Goal: Obtain resource: Download file/media

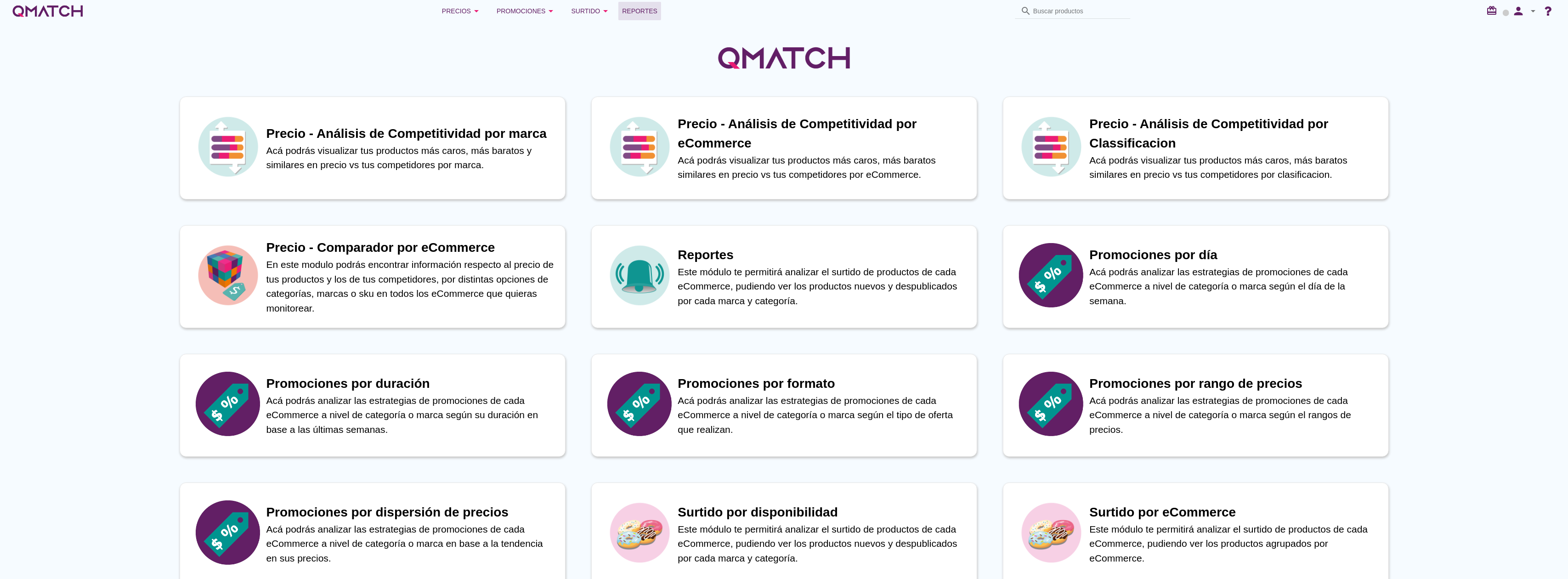
click at [639, 9] on span "Reportes" at bounding box center [640, 11] width 35 height 11
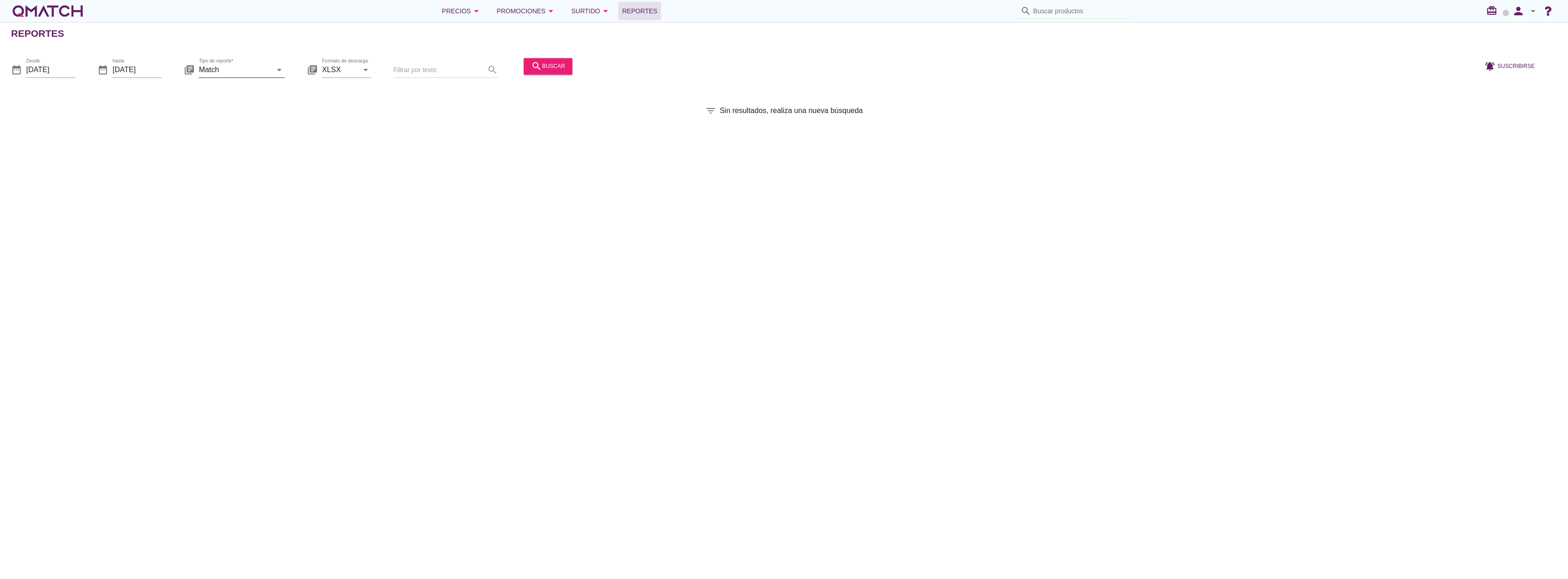
click at [255, 65] on input "Match" at bounding box center [235, 70] width 73 height 15
click at [229, 153] on div "Match con historicos" at bounding box center [256, 159] width 99 height 22
type input "Match con historicos"
click at [546, 65] on div "search buscar" at bounding box center [548, 66] width 34 height 11
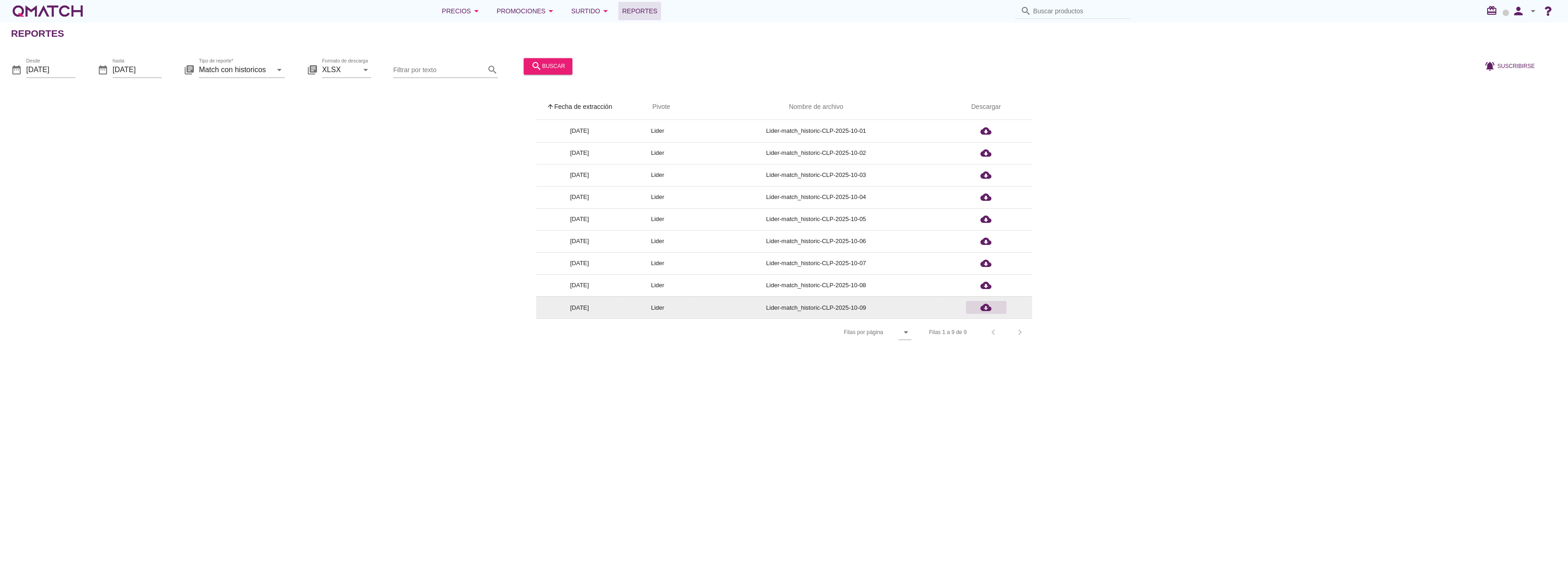
click at [984, 303] on icon "cloud_download" at bounding box center [986, 307] width 11 height 11
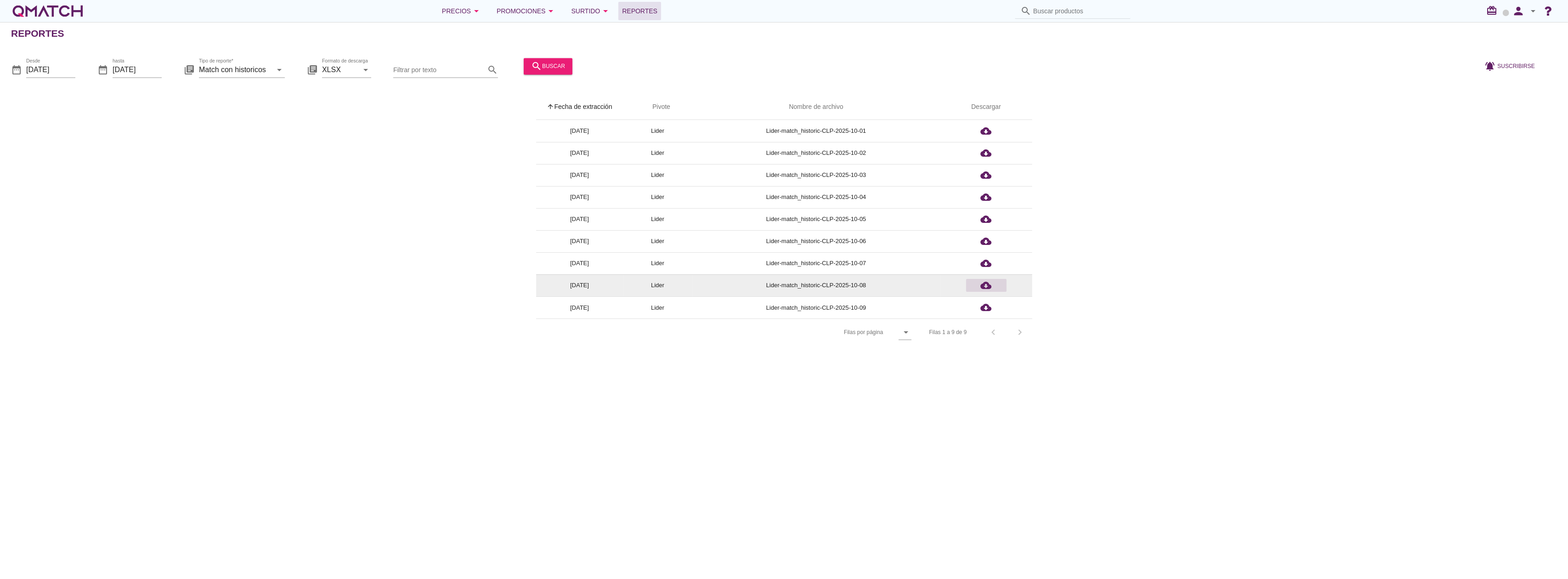
click at [989, 286] on icon "cloud_download" at bounding box center [986, 285] width 11 height 11
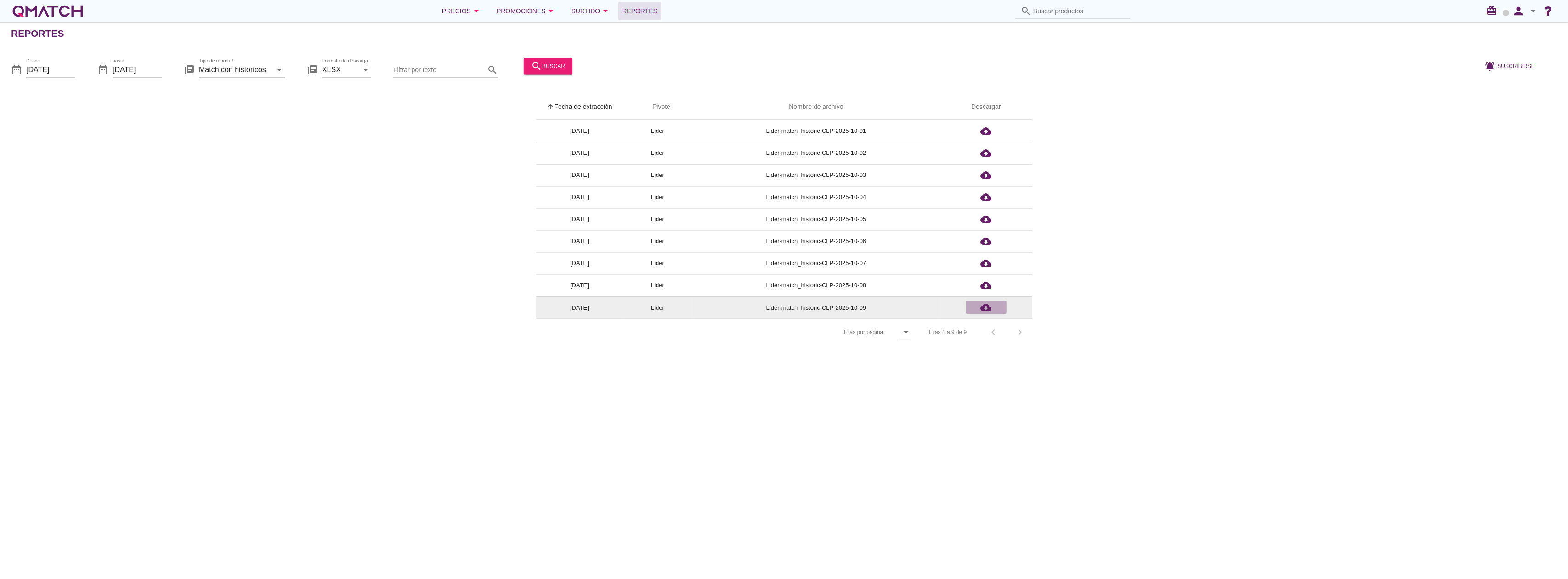
click at [989, 309] on icon "cloud_download" at bounding box center [986, 307] width 11 height 11
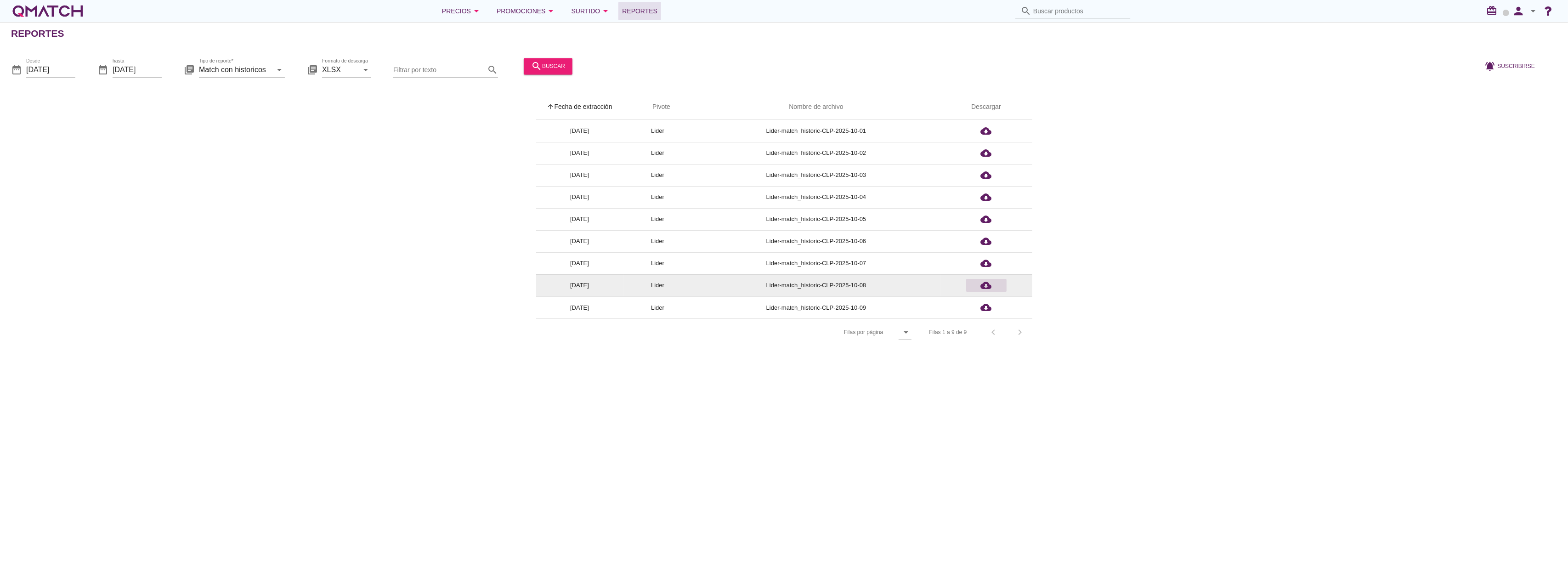
click at [986, 280] on button "cloud_download" at bounding box center [987, 286] width 40 height 13
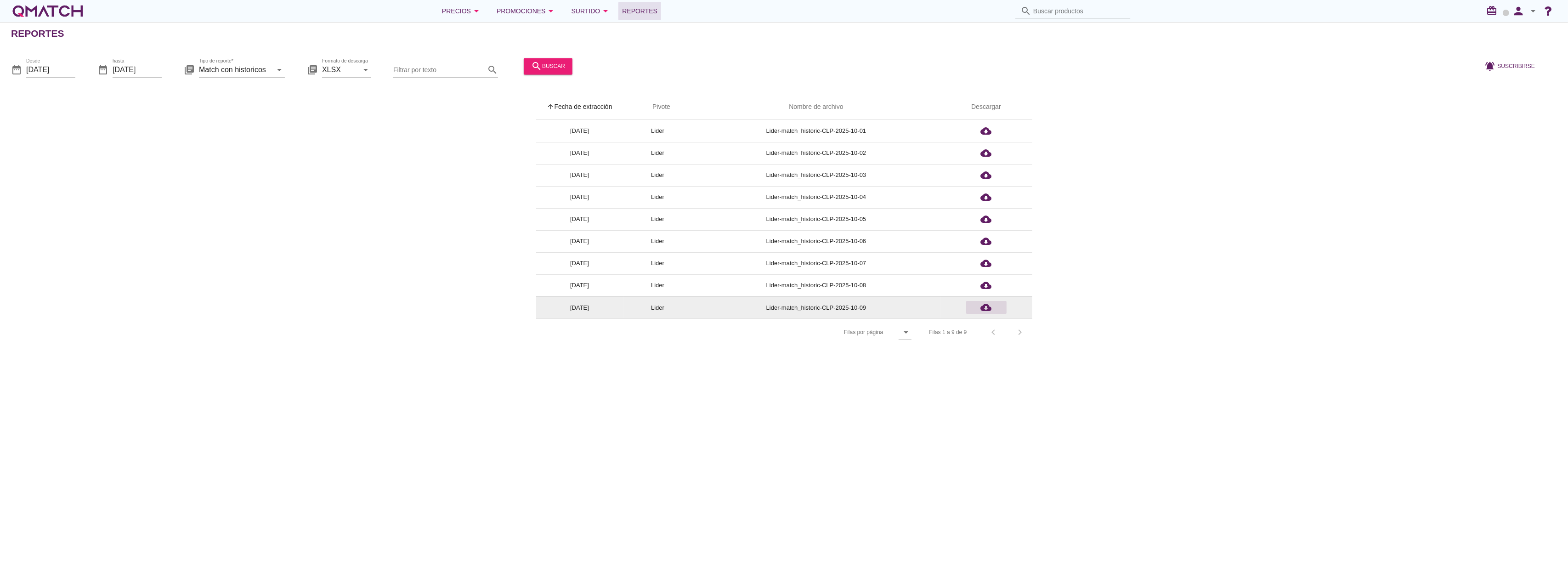
click at [982, 310] on icon "cloud_download" at bounding box center [986, 307] width 11 height 11
